Goal: Task Accomplishment & Management: Use online tool/utility

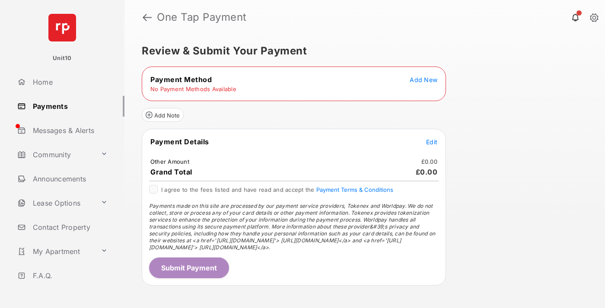
click at [424, 80] on span "Add New" at bounding box center [424, 79] width 28 height 7
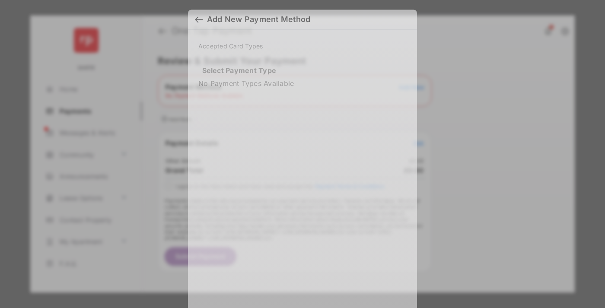
scroll to position [7, 0]
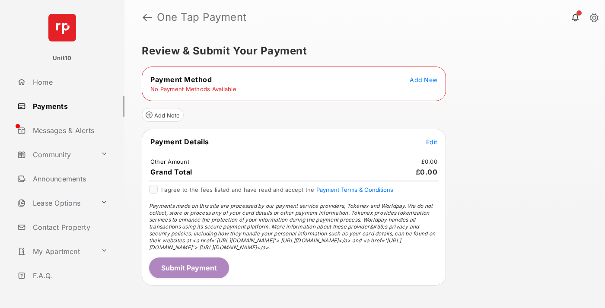
click at [424, 80] on span "Add New" at bounding box center [424, 79] width 28 height 7
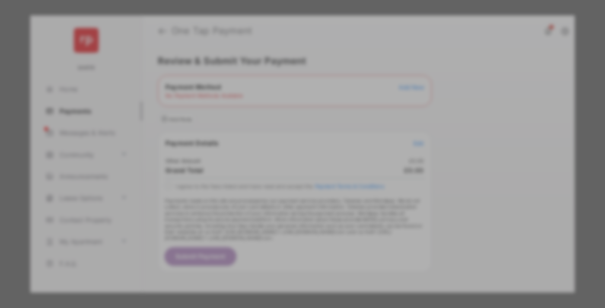
scroll to position [6, 0]
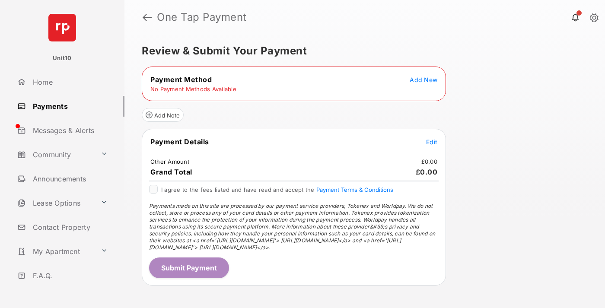
click at [424, 80] on span "Add New" at bounding box center [424, 79] width 28 height 7
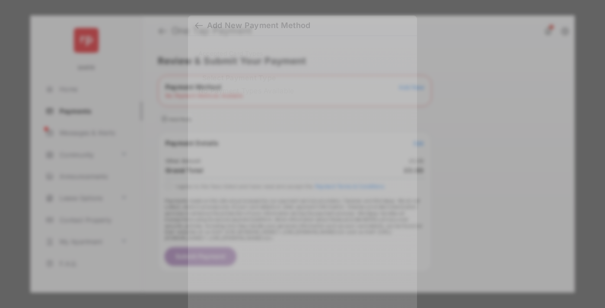
scroll to position [6, 0]
